Goal: Check status: Check status

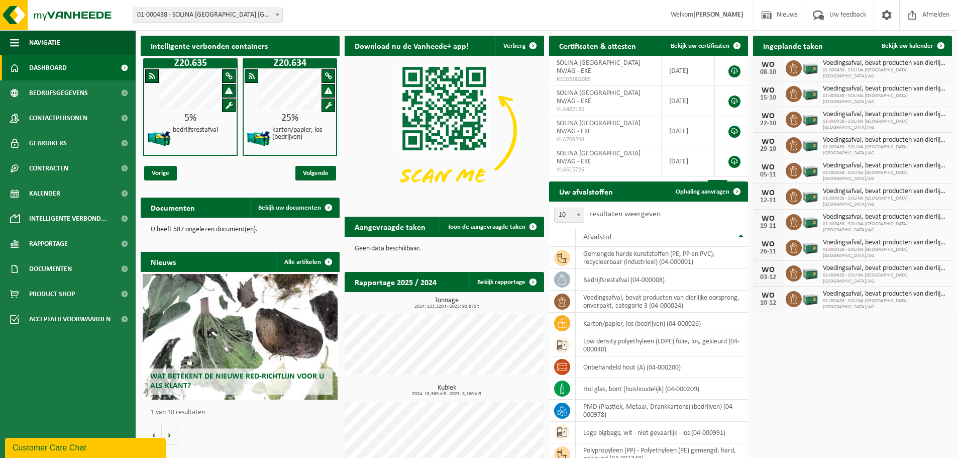
click at [278, 13] on span at bounding box center [277, 14] width 10 height 13
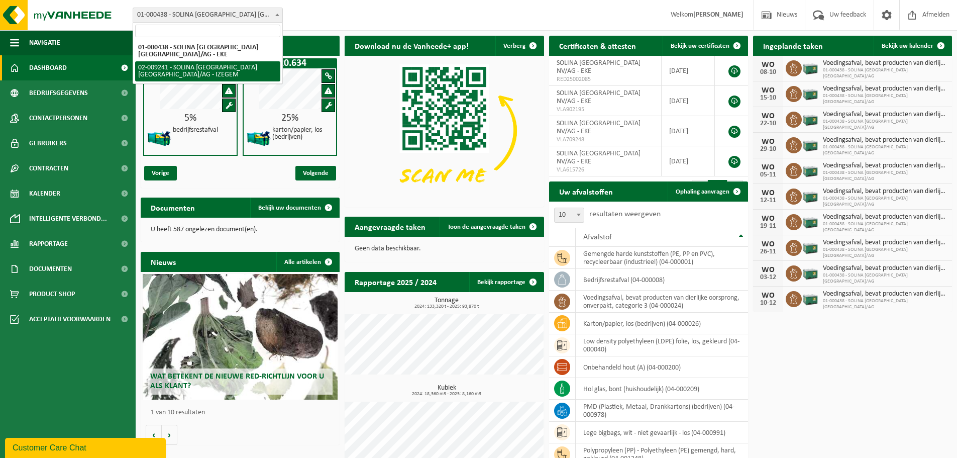
select select "13150"
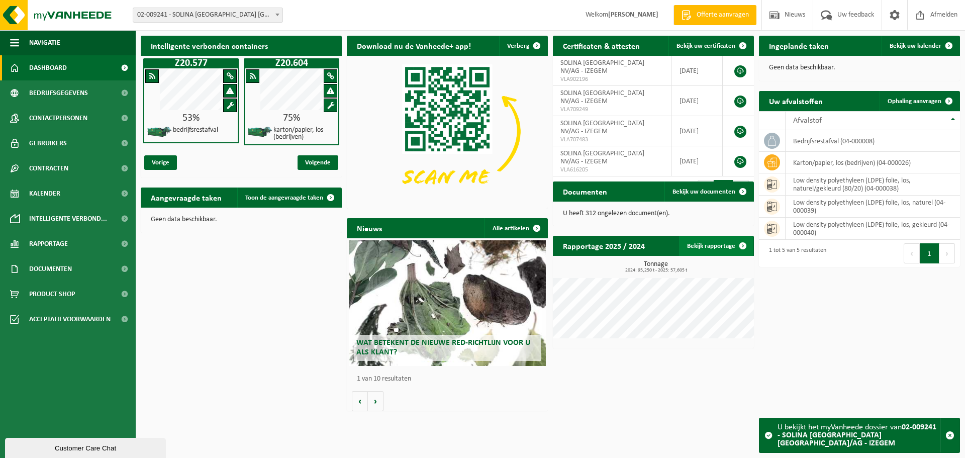
click at [727, 247] on link "Bekijk rapportage" at bounding box center [716, 246] width 74 height 20
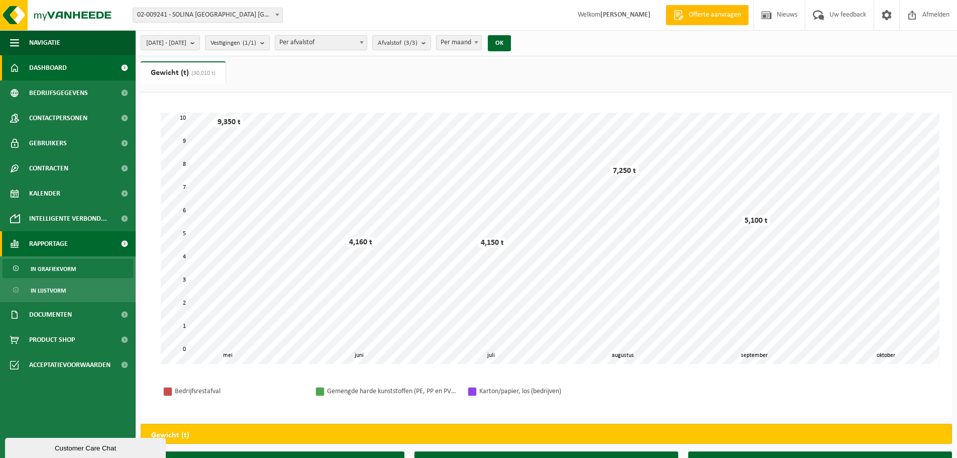
click at [58, 69] on span "Dashboard" at bounding box center [48, 67] width 38 height 25
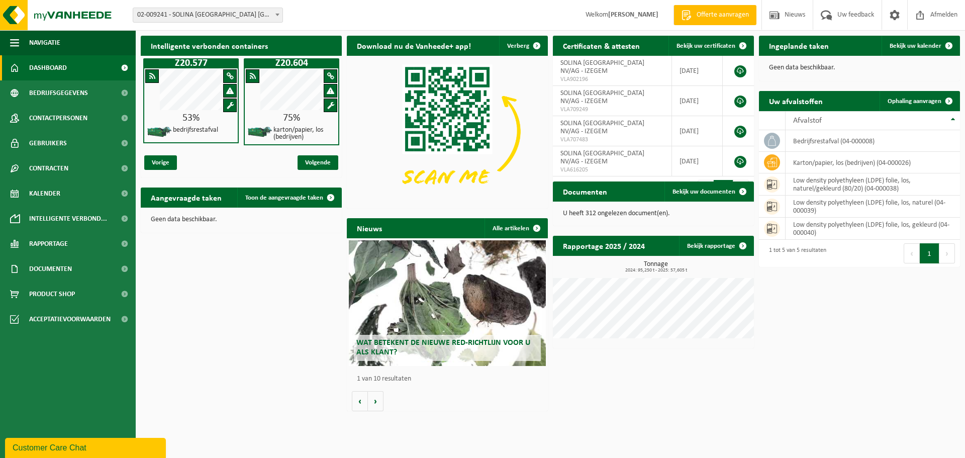
click at [276, 13] on span at bounding box center [277, 14] width 10 height 13
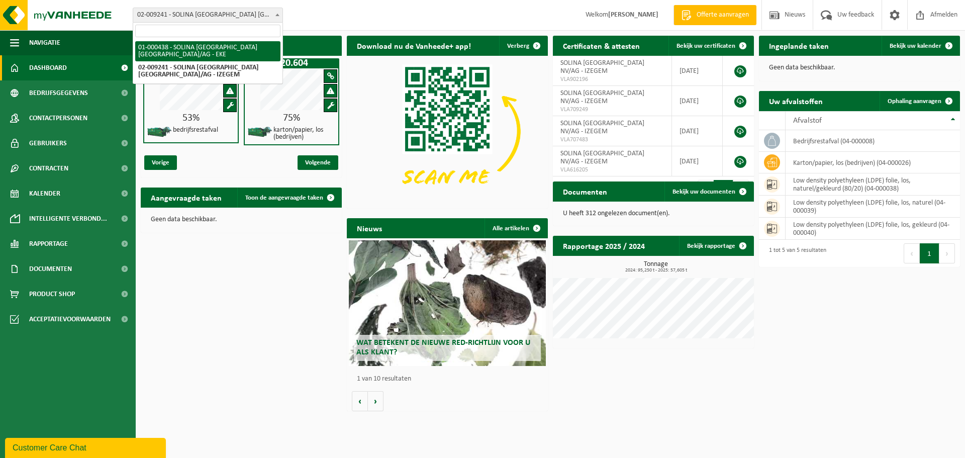
select select "13143"
